Goal: Transaction & Acquisition: Purchase product/service

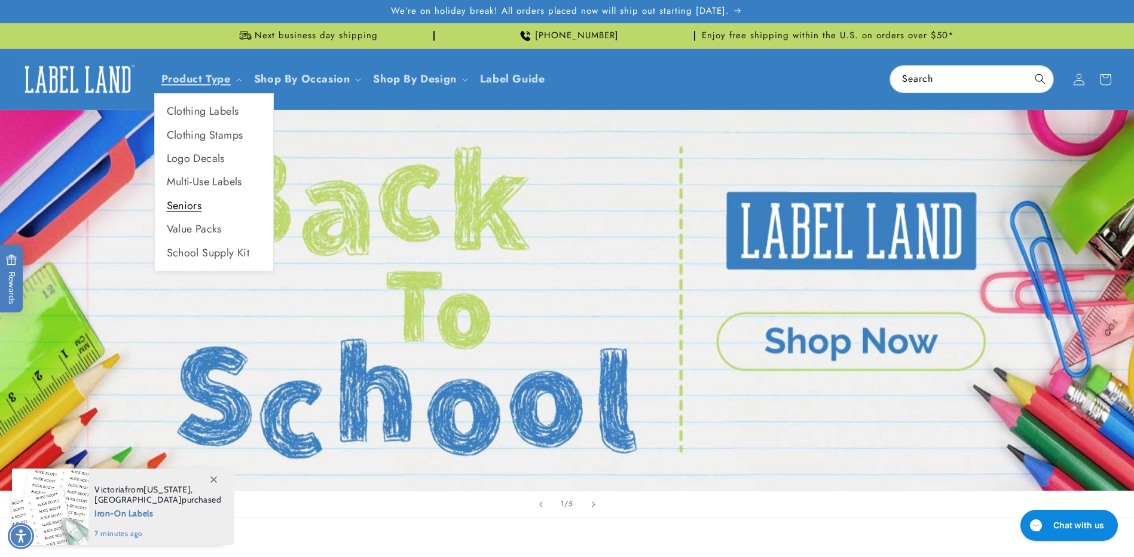
click at [191, 206] on link "Seniors" at bounding box center [214, 205] width 118 height 23
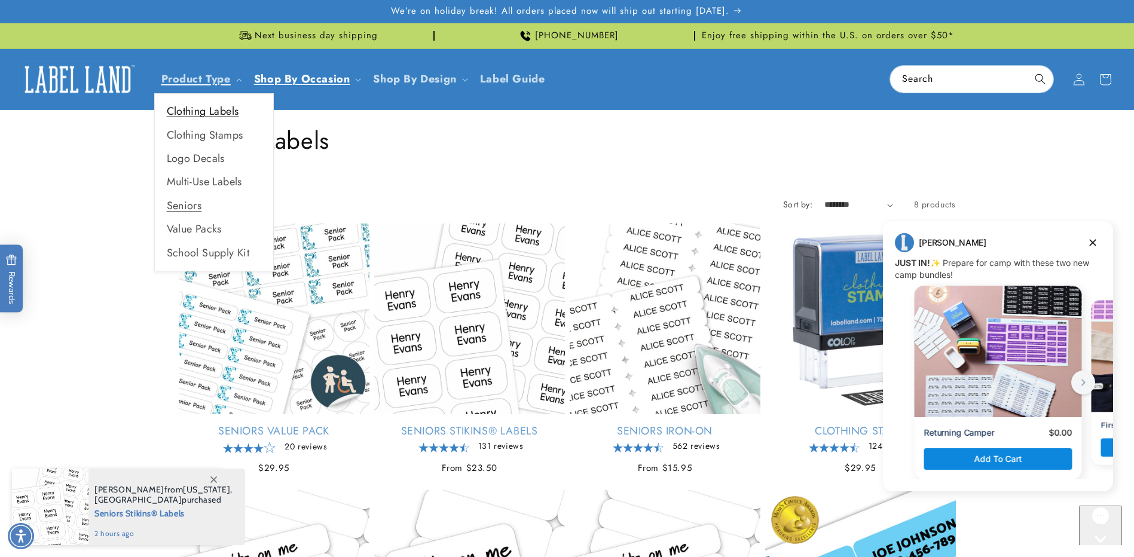
click at [210, 109] on link "Clothing Labels" at bounding box center [214, 111] width 118 height 23
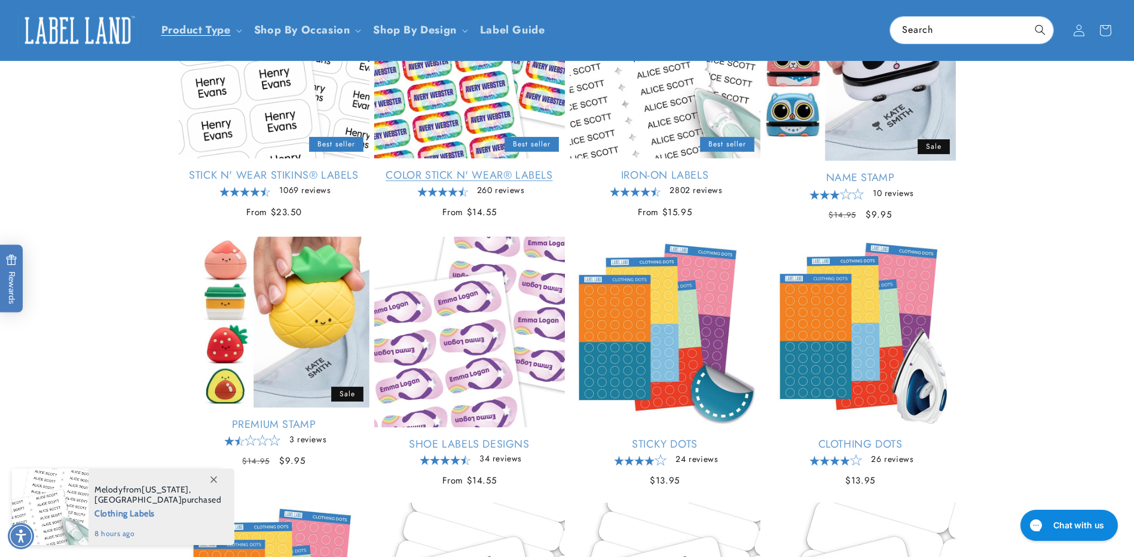
scroll to position [239, 0]
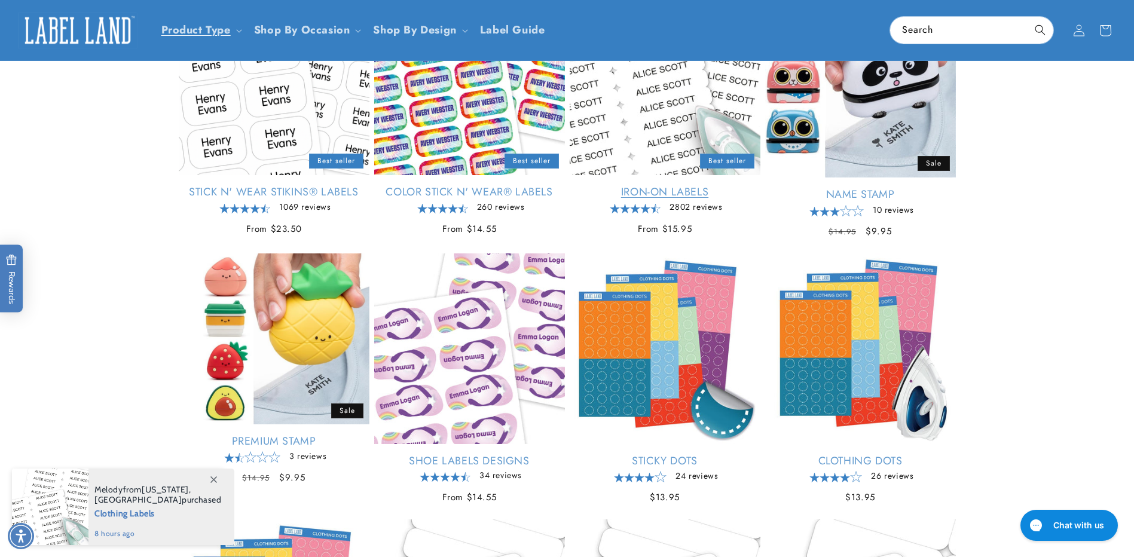
click at [657, 192] on link "Iron-On Labels" at bounding box center [665, 192] width 191 height 14
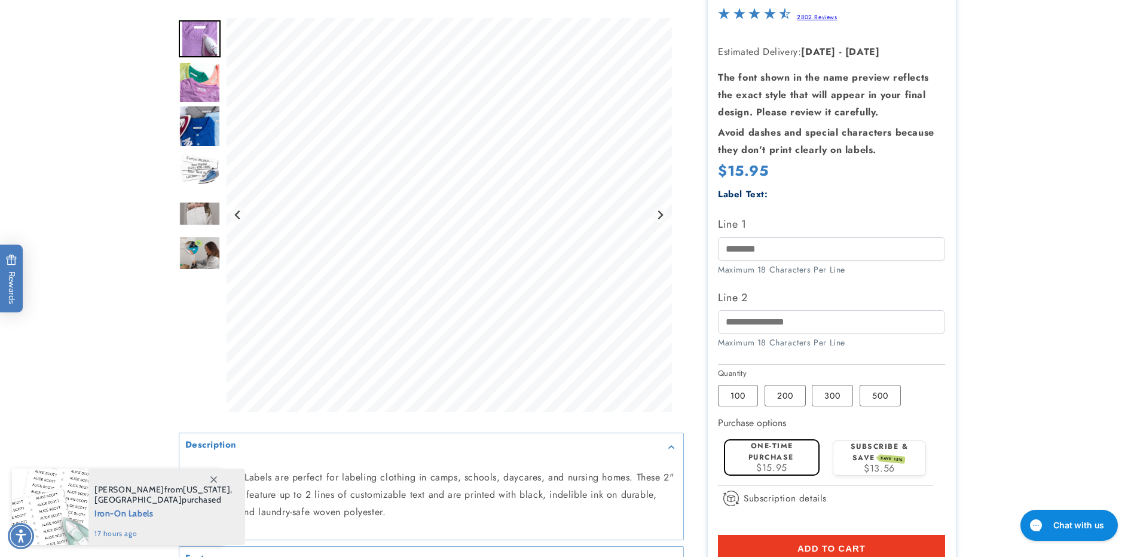
scroll to position [179, 0]
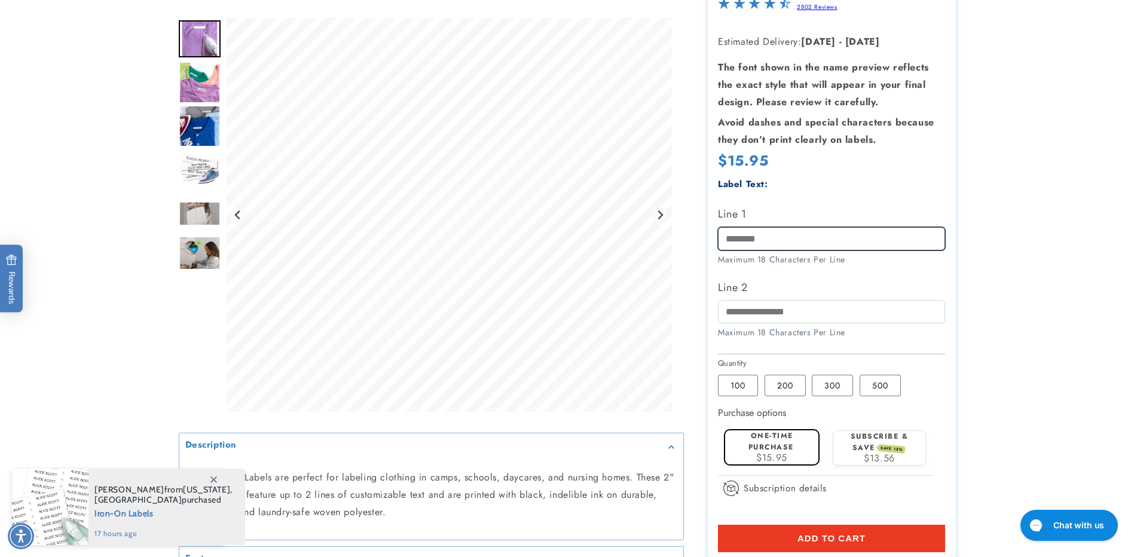
click at [775, 237] on input "Line 1" at bounding box center [831, 238] width 227 height 23
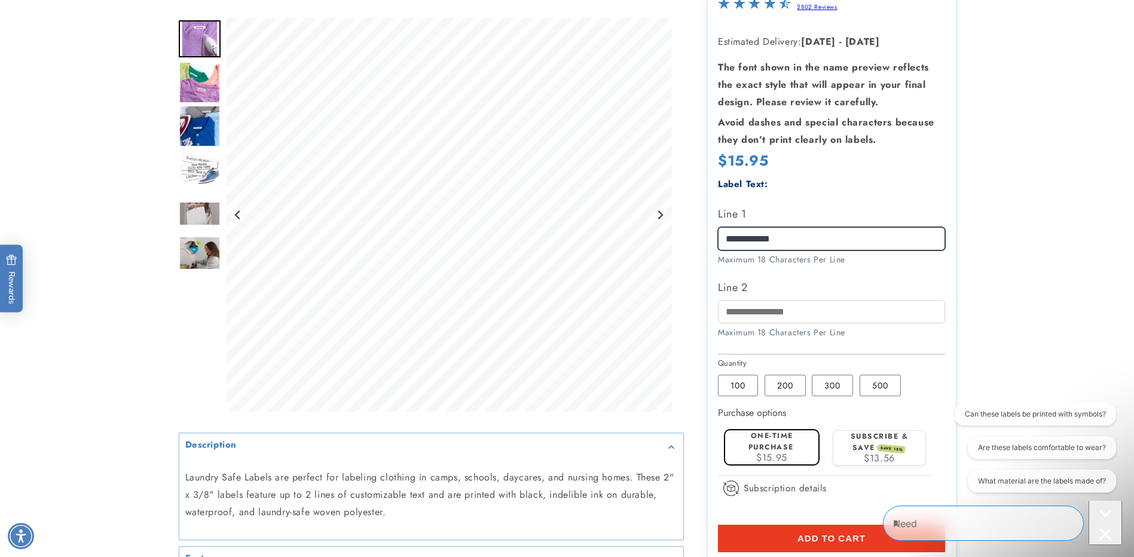
scroll to position [0, 0]
type input "**********"
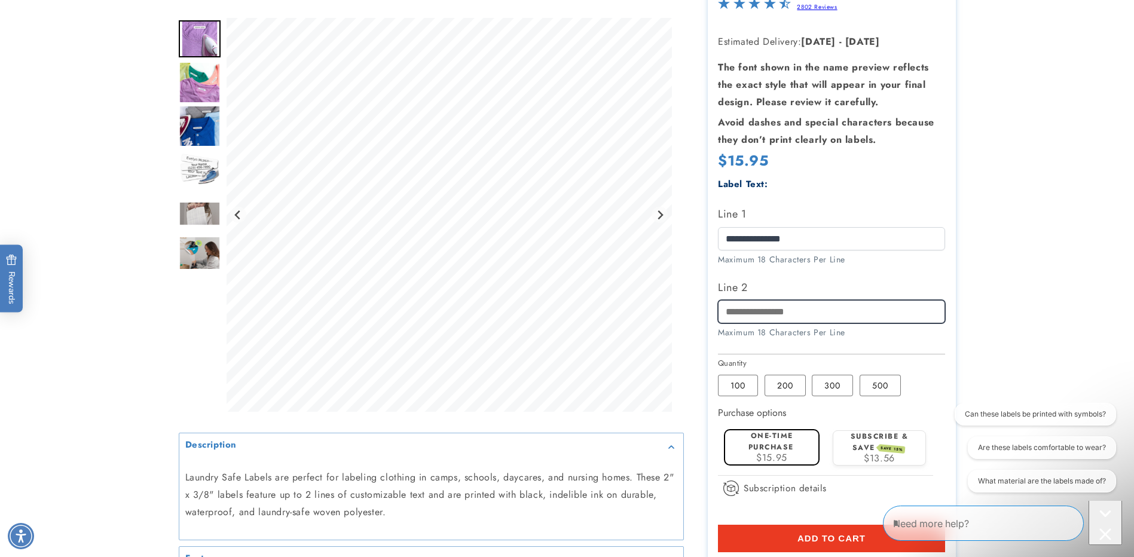
click at [776, 312] on input "Line 2" at bounding box center [831, 311] width 227 height 23
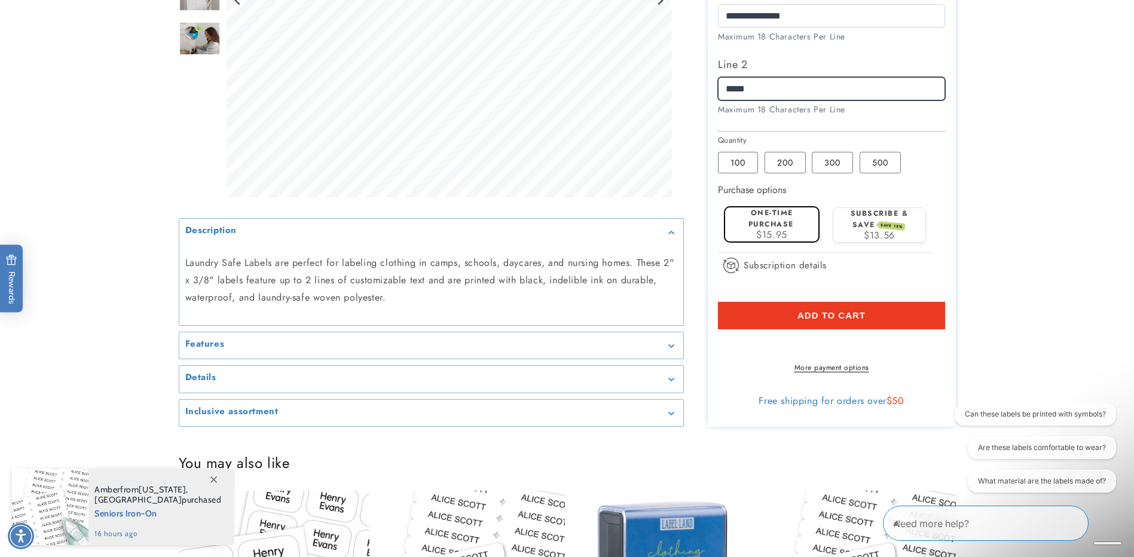
scroll to position [418, 0]
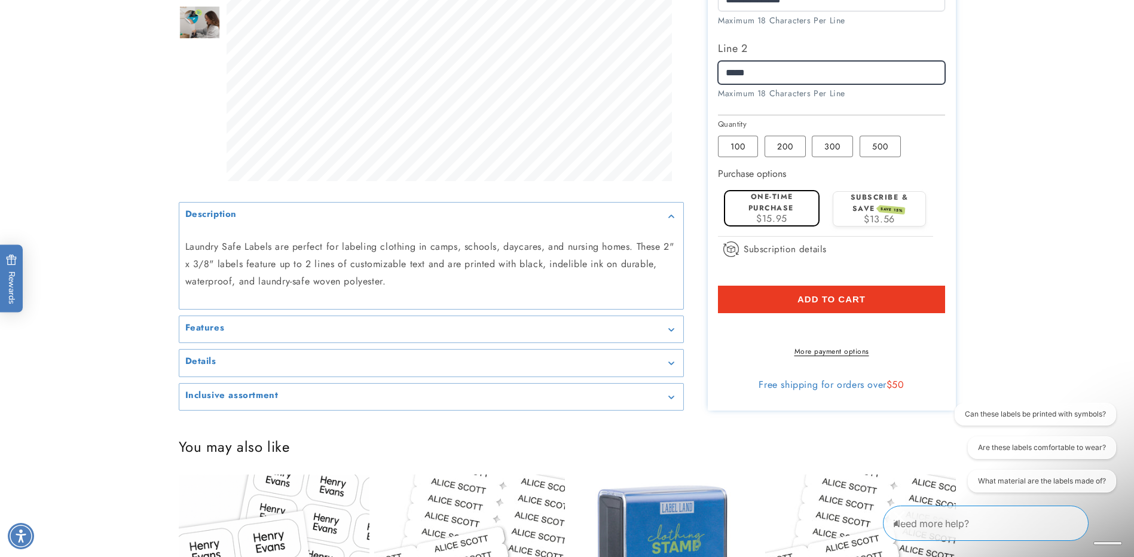
type input "*****"
click at [860, 304] on span "Add to cart" at bounding box center [831, 299] width 68 height 11
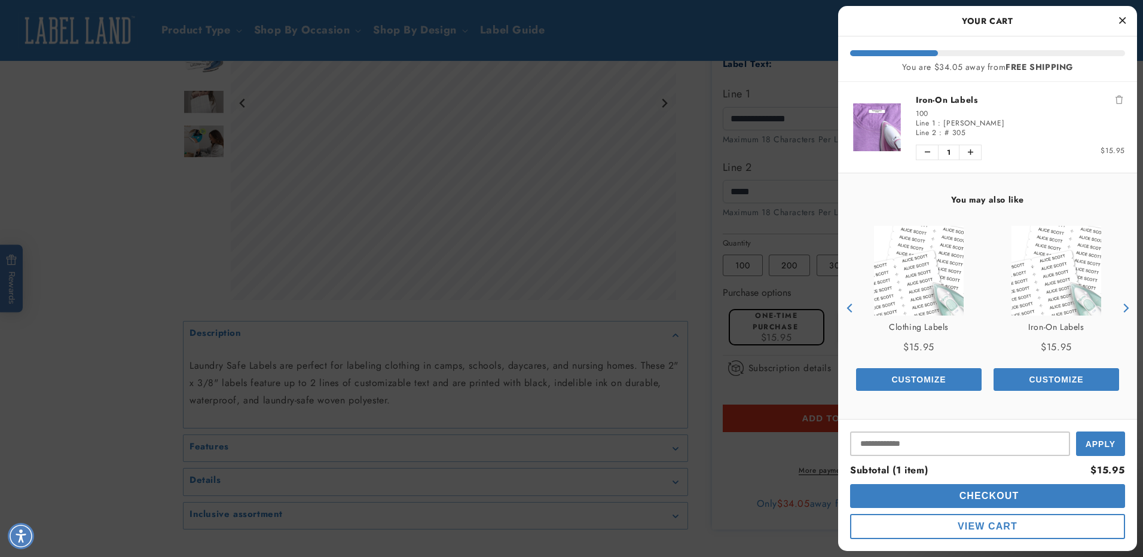
scroll to position [299, 0]
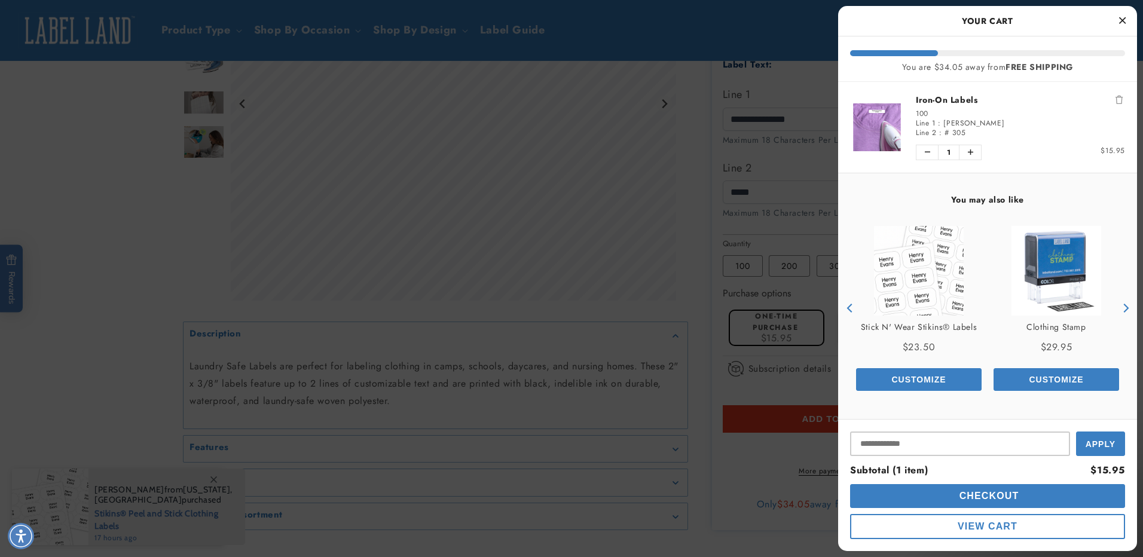
click at [1033, 498] on button "Checkout" at bounding box center [987, 496] width 275 height 24
